Goal: Task Accomplishment & Management: Manage account settings

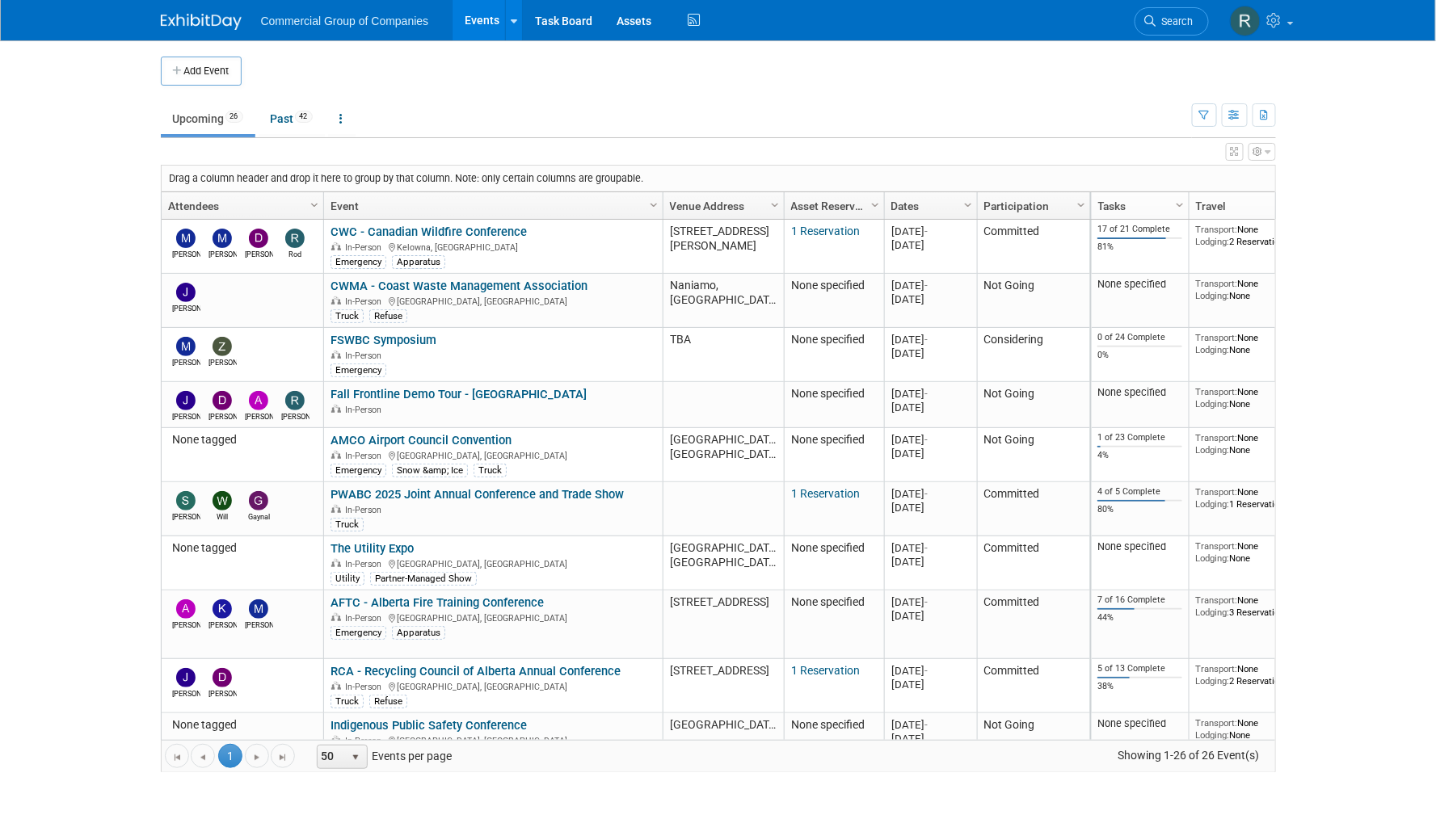
click at [126, 121] on body "Commercial Group of Companies Events Add Event Bulk Upload Events Shareable Eve…" at bounding box center [718, 420] width 1436 height 840
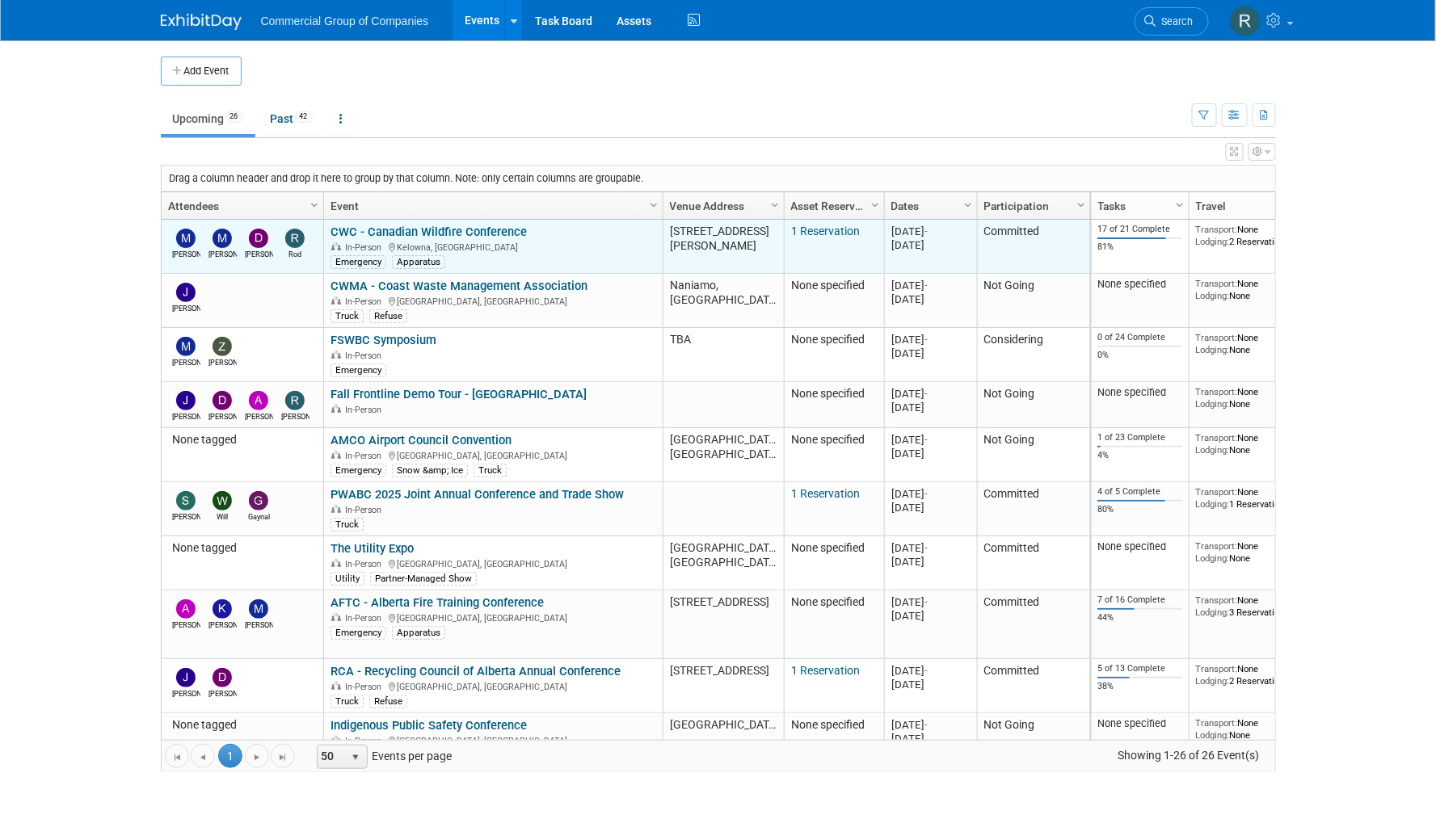
click at [456, 231] on link "CWC - Canadian Wildfire Conference" at bounding box center [429, 232] width 196 height 15
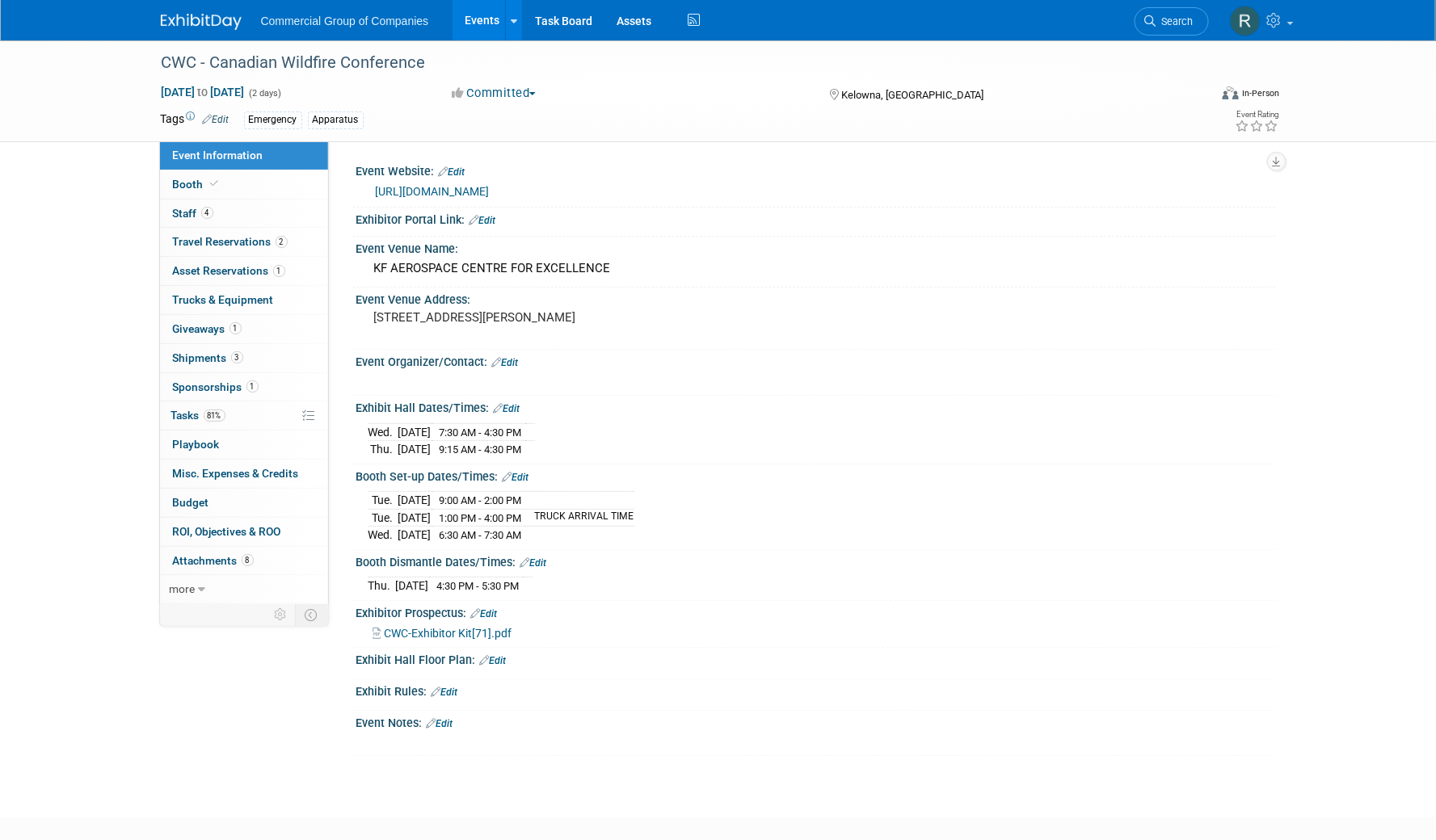
drag, startPoint x: 687, startPoint y: 513, endPoint x: 394, endPoint y: 501, distance: 293.2
click at [394, 501] on div "[DATE] 9:00 AM - 2:00 PM [DATE] 1:00 PM - 4:00 PM TRUCK ARRIVAL TIME [DATE] 6:3…" at bounding box center [816, 515] width 896 height 56
click at [417, 501] on td "[DATE]" at bounding box center [415, 501] width 33 height 18
drag, startPoint x: 394, startPoint y: 498, endPoint x: 665, endPoint y: 513, distance: 271.4
click at [635, 513] on tbody "[DATE] 9:00 AM - 2:00 PM [DATE] 1:00 PM - 4:00 PM TRUCK ARRIVAL TIME [DATE] 6:3…" at bounding box center [501, 517] width 266 height 51
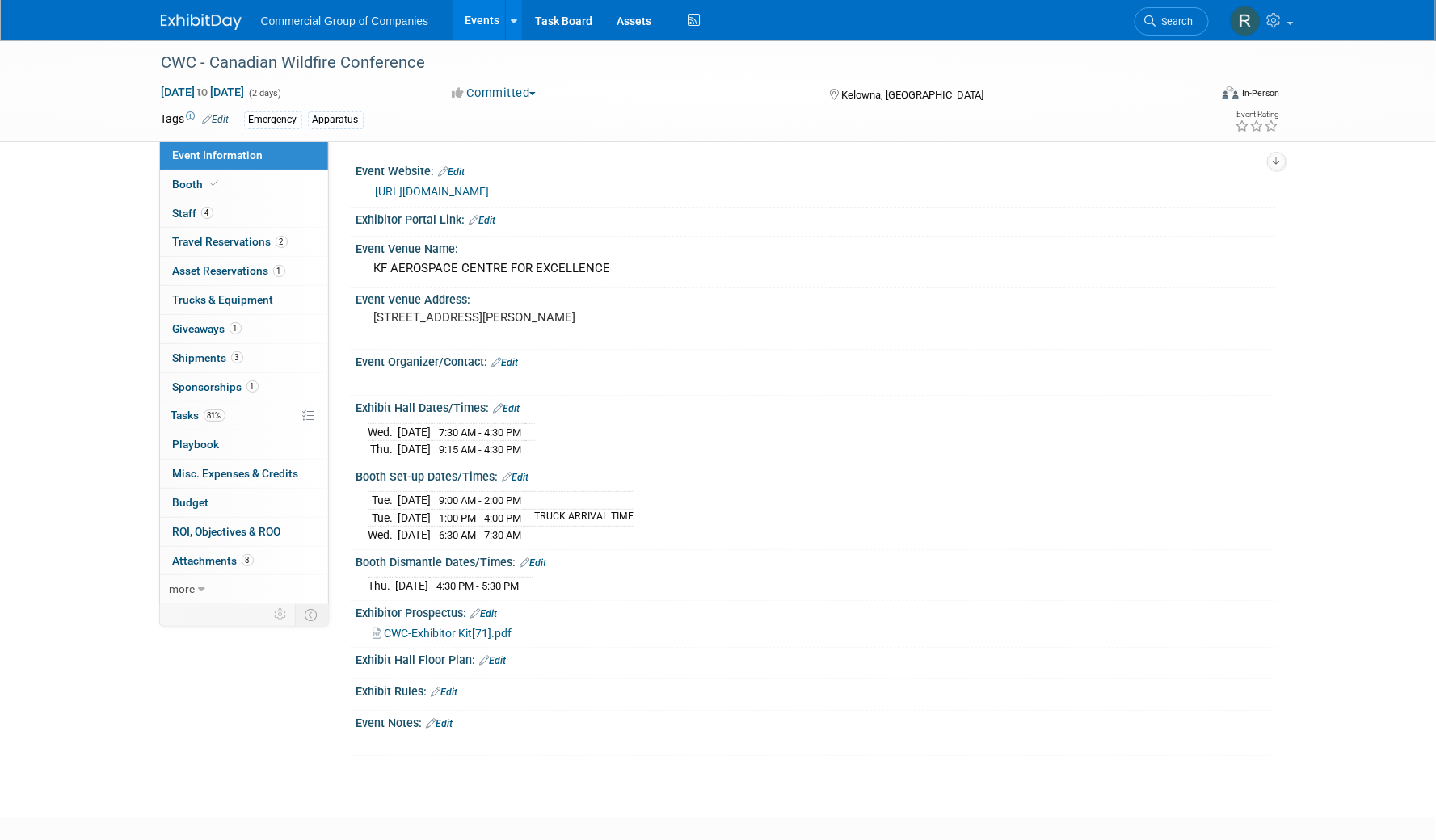
click at [668, 511] on div "[DATE] 9:00 AM - 2:00 PM [DATE] 1:00 PM - 4:00 PM TRUCK ARRIVAL TIME [DATE] 6:3…" at bounding box center [816, 515] width 896 height 56
drag, startPoint x: 570, startPoint y: 516, endPoint x: 406, endPoint y: 517, distance: 164.0
click at [406, 517] on div "[DATE] 9:00 AM - 2:00 PM [DATE] 1:00 PM - 4:00 PM TRUCK ARRIVAL TIME [DATE] 6:3…" at bounding box center [816, 515] width 896 height 56
click at [382, 517] on td "Tue." at bounding box center [383, 518] width 30 height 18
click at [608, 514] on td "TRUCK ARRIVAL TIME" at bounding box center [580, 518] width 109 height 18
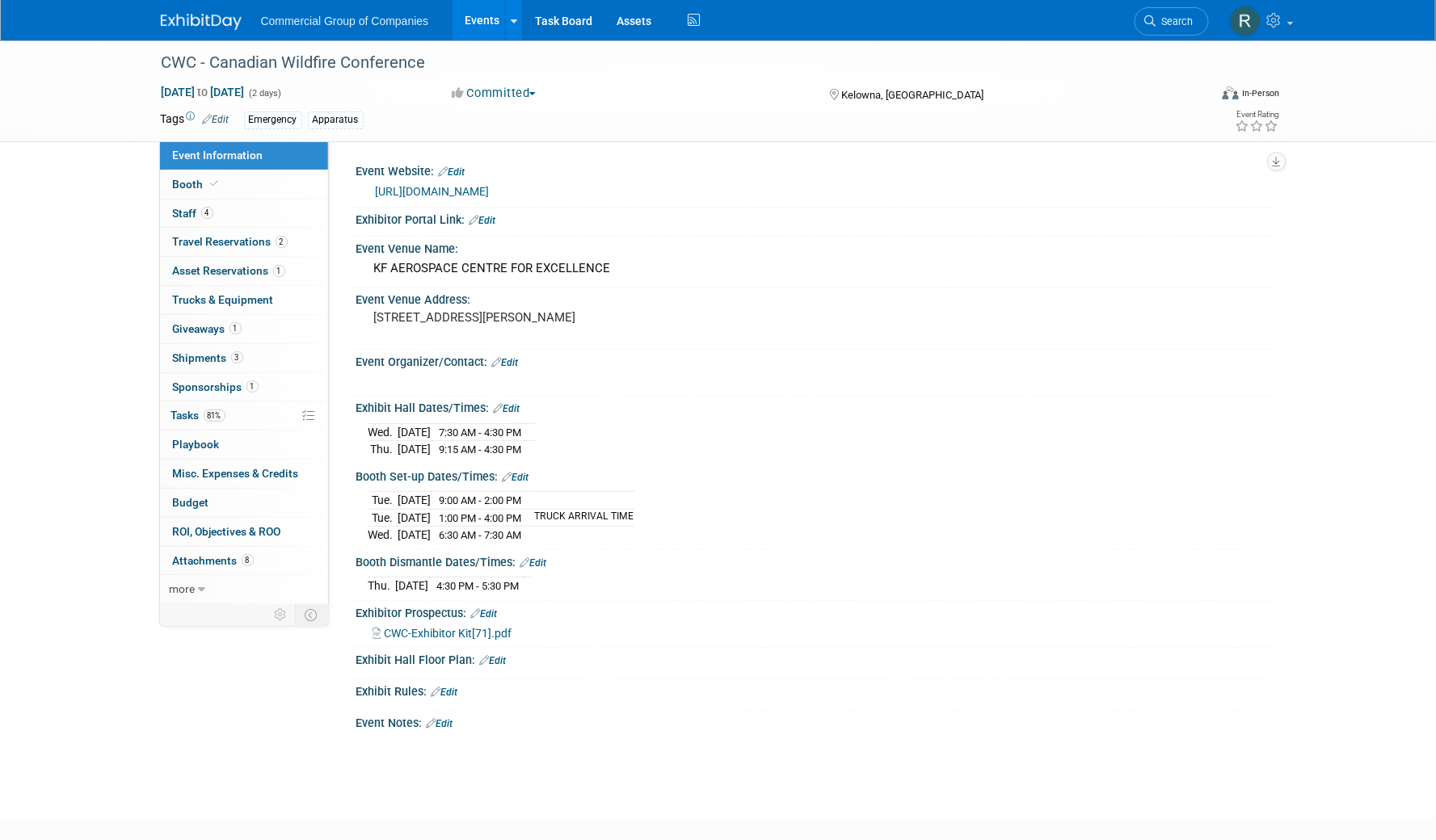
click at [514, 472] on link "Edit" at bounding box center [516, 477] width 27 height 11
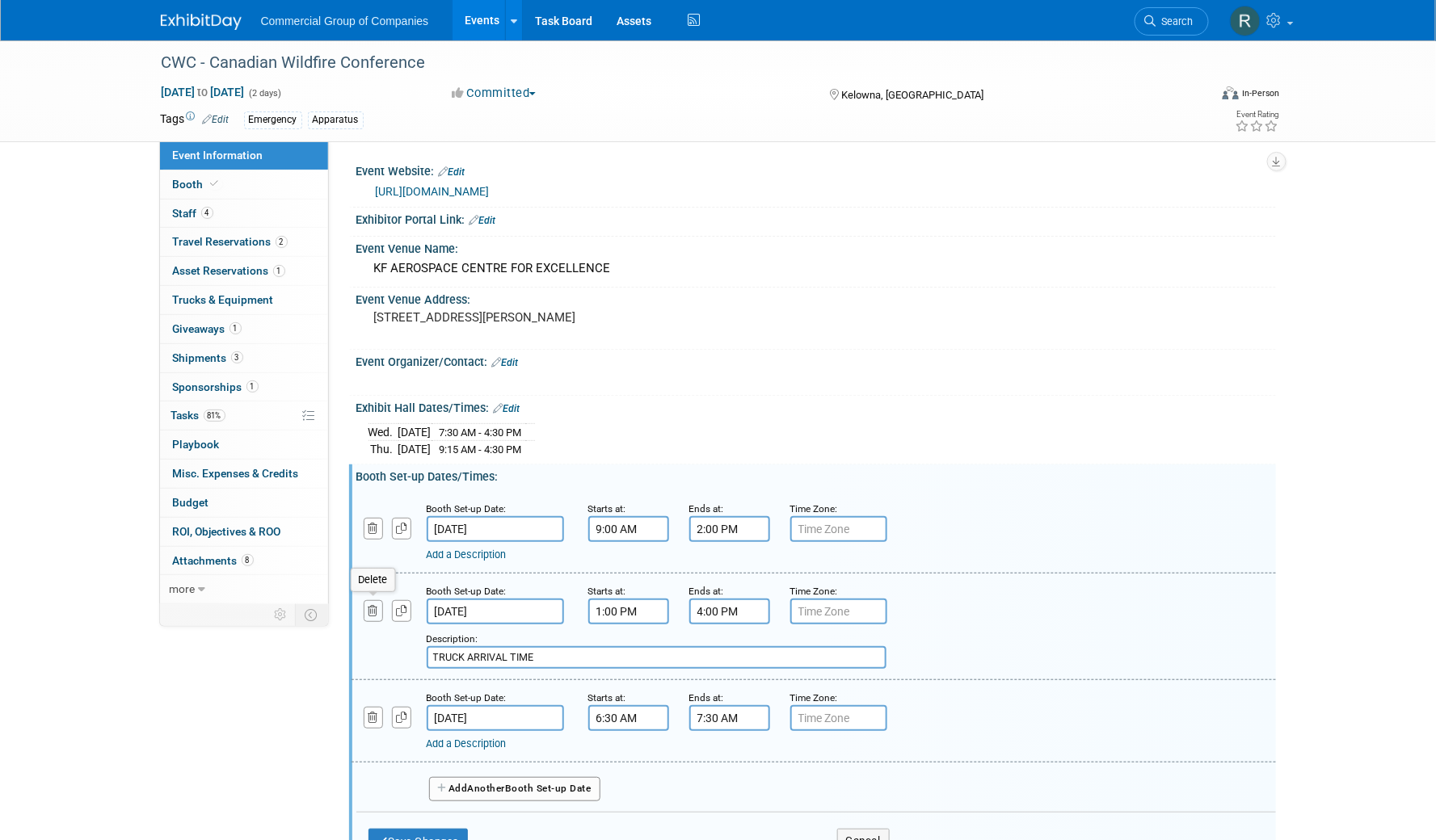
click at [372, 612] on icon "button" at bounding box center [373, 611] width 11 height 11
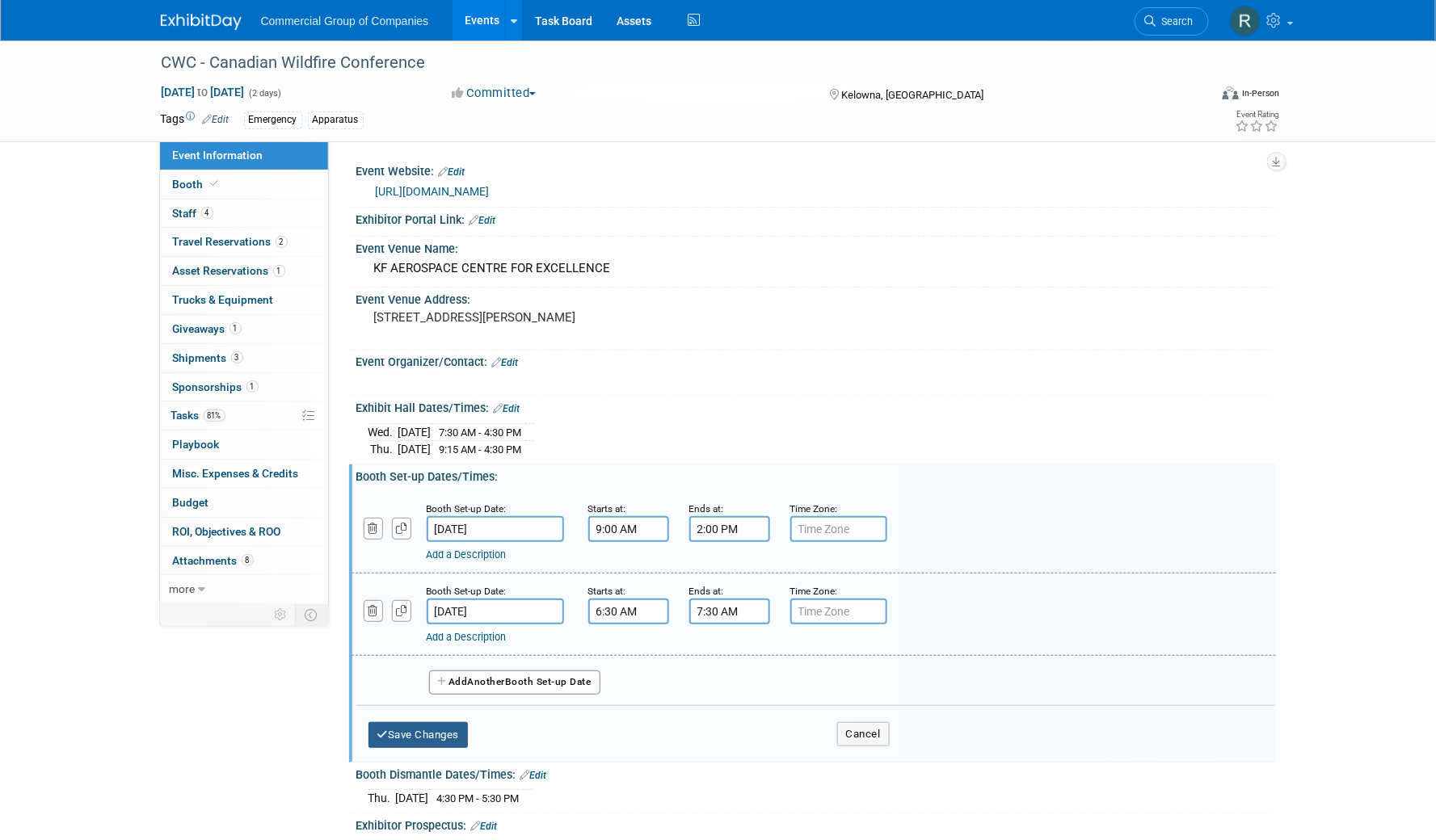
click at [445, 735] on button "Save Changes" at bounding box center [418, 736] width 100 height 26
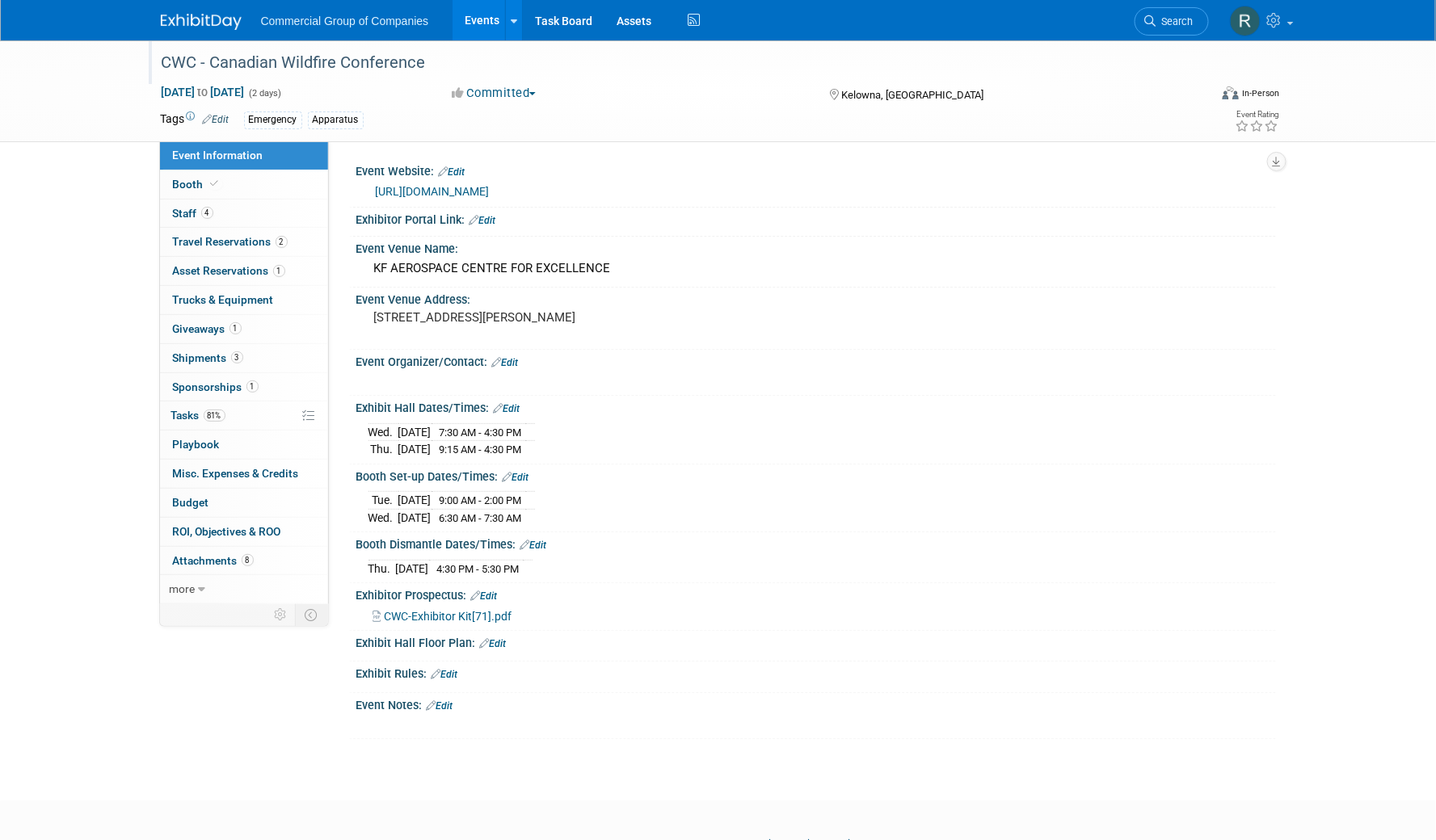
drag, startPoint x: 1085, startPoint y: 490, endPoint x: 1145, endPoint y: 64, distance: 430.2
click at [1084, 490] on div "Tue. Sep 30, 2025 9:00 AM - 2:00 PM Wed. Oct 1, 2025 6:30 AM - 7:30 AM" at bounding box center [816, 507] width 896 height 39
click at [475, 21] on link "Events" at bounding box center [482, 20] width 59 height 41
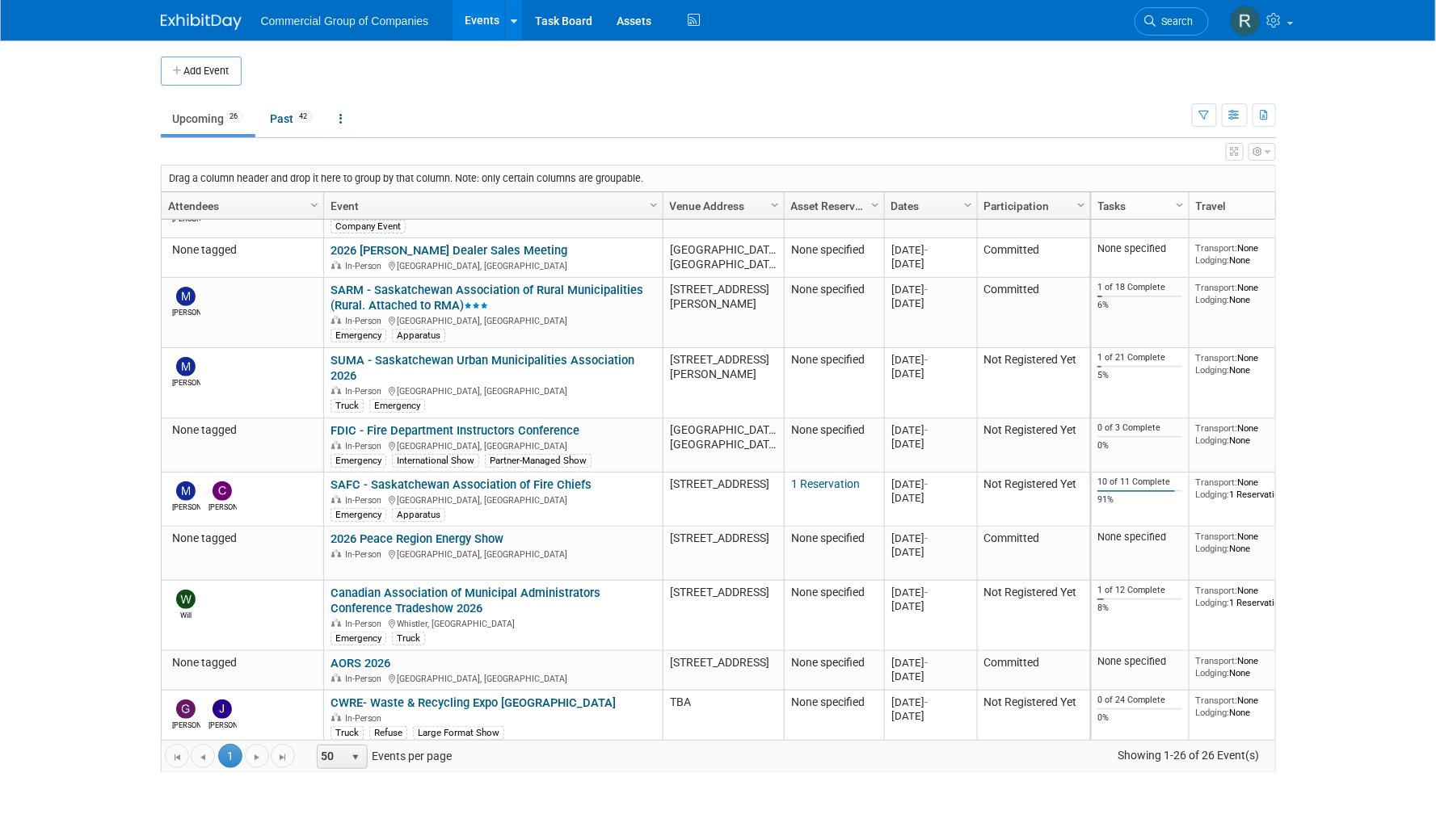
scroll to position [952, 0]
